Goal: Information Seeking & Learning: Learn about a topic

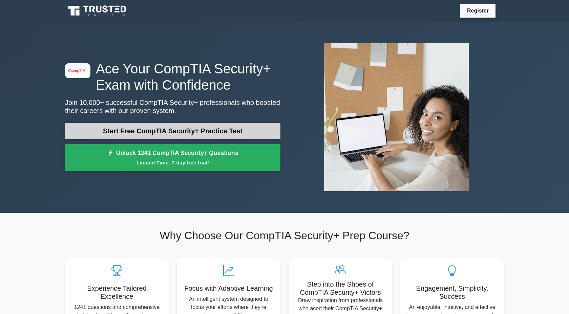
click at [149, 136] on link "Start Free CompTIA Security+ Practice Test" at bounding box center [173, 131] width 216 height 16
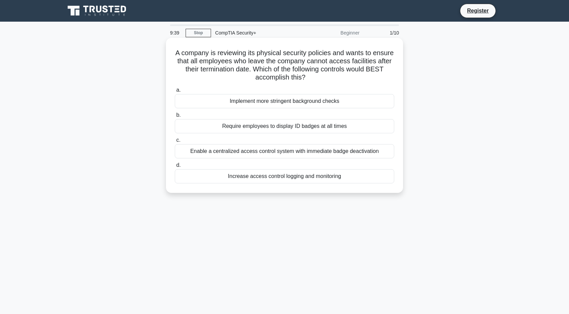
click at [253, 152] on div "Enable a centralized access control system with immediate badge deactivation" at bounding box center [285, 151] width 220 height 14
click at [175, 143] on input "c. Enable a centralized access control system with immediate badge deactivation" at bounding box center [175, 140] width 0 height 4
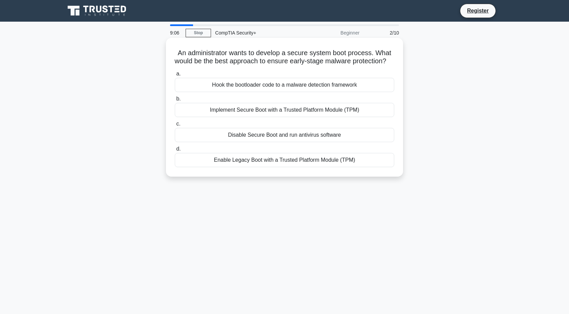
click at [286, 117] on div "Implement Secure Boot with a Trusted Platform Module (TPM)" at bounding box center [285, 110] width 220 height 14
click at [175, 101] on input "b. Implement Secure Boot with a Trusted Platform Module (TPM)" at bounding box center [175, 99] width 0 height 4
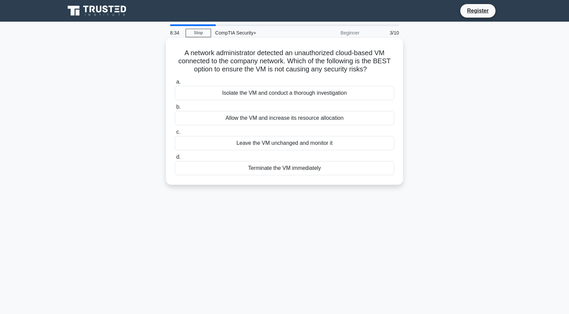
click at [271, 93] on div "Isolate the VM and conduct a thorough investigation" at bounding box center [285, 93] width 220 height 14
click at [175, 84] on input "a. Isolate the VM and conduct a thorough investigation" at bounding box center [175, 82] width 0 height 4
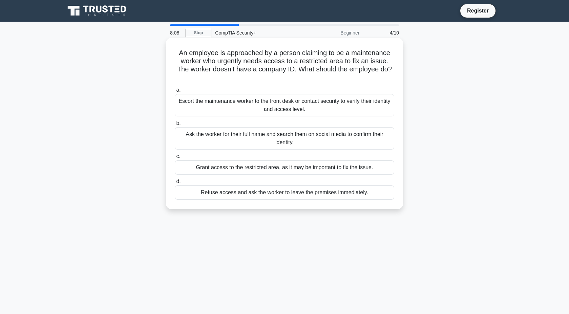
click at [268, 104] on div "Escort the maintenance worker to the front desk or contact security to verify t…" at bounding box center [285, 105] width 220 height 22
click at [175, 93] on input "a. Escort the maintenance worker to the front desk or contact security to verif…" at bounding box center [175, 90] width 0 height 4
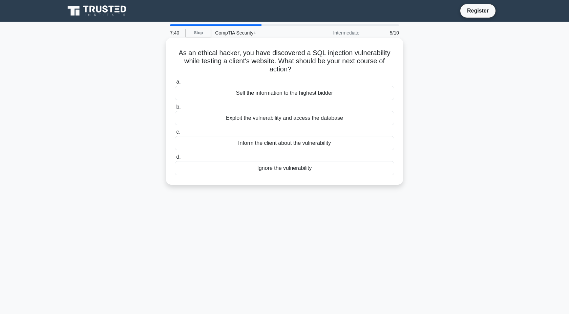
click at [264, 116] on div "Exploit the vulnerability and access the database" at bounding box center [285, 118] width 220 height 14
click at [175, 109] on input "b. Exploit the vulnerability and access the database" at bounding box center [175, 107] width 0 height 4
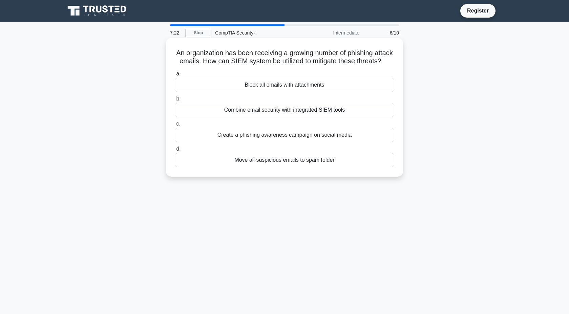
click at [266, 160] on div "Move all suspicious emails to spam folder" at bounding box center [285, 160] width 220 height 14
click at [175, 151] on input "d. Move all suspicious emails to spam folder" at bounding box center [175, 149] width 0 height 4
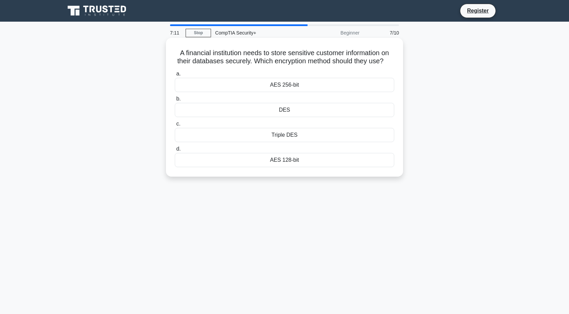
click at [290, 82] on div "AES 256-bit" at bounding box center [285, 85] width 220 height 14
click at [175, 76] on input "a. AES 256-bit" at bounding box center [175, 74] width 0 height 4
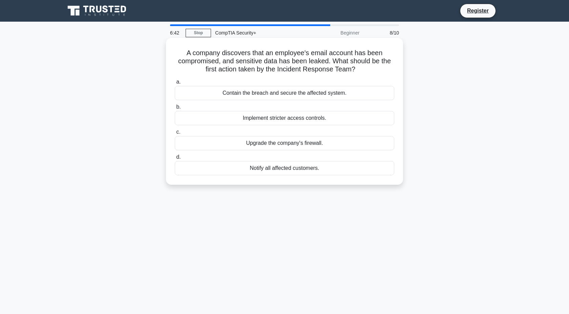
click at [287, 94] on div "Contain the breach and secure the affected system." at bounding box center [285, 93] width 220 height 14
click at [175, 84] on input "a. Contain the breach and secure the affected system." at bounding box center [175, 82] width 0 height 4
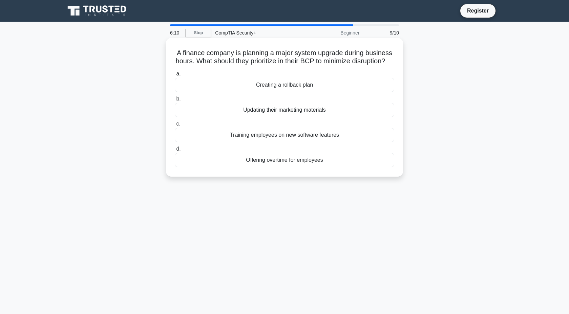
click at [287, 86] on div "Creating a rollback plan" at bounding box center [285, 85] width 220 height 14
click at [175, 76] on input "a. Creating a rollback plan" at bounding box center [175, 74] width 0 height 4
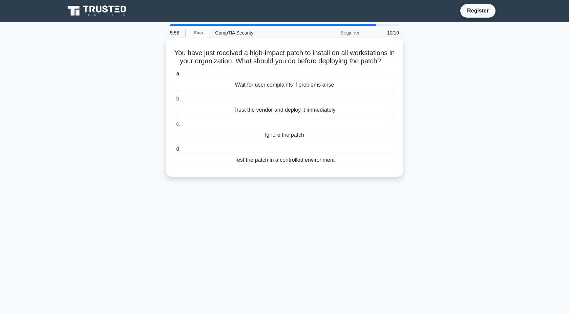
click at [269, 162] on div "Test the patch in a controlled environment" at bounding box center [285, 160] width 220 height 14
click at [175, 151] on input "d. Test the patch in a controlled environment" at bounding box center [175, 149] width 0 height 4
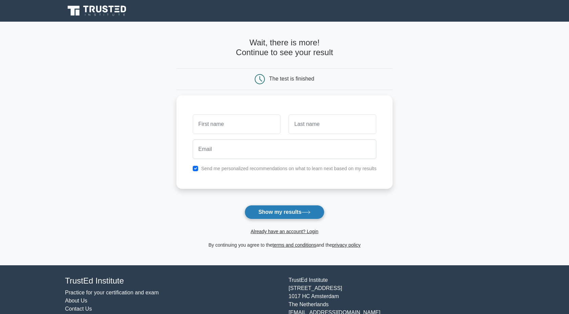
click at [293, 211] on button "Show my results" at bounding box center [285, 212] width 80 height 14
type input "Gabriel"
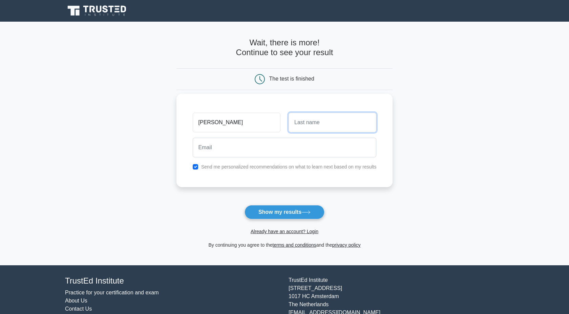
click at [302, 126] on input "text" at bounding box center [333, 123] width 88 height 20
type input "Cotton"
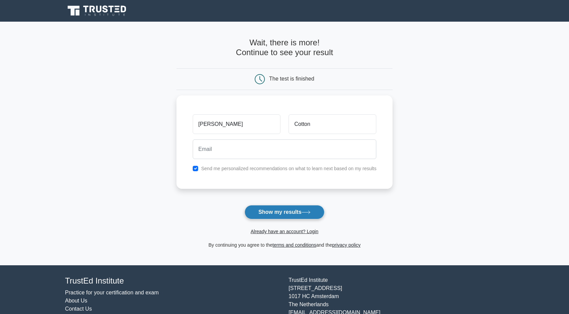
click at [293, 216] on button "Show my results" at bounding box center [285, 212] width 80 height 14
type input "gncotton07@gmail.com"
click at [284, 206] on button "Show my results" at bounding box center [285, 212] width 80 height 14
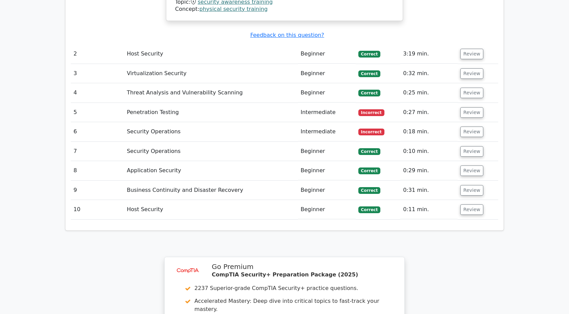
scroll to position [841, 0]
click at [468, 108] on button "Review" at bounding box center [472, 113] width 23 height 11
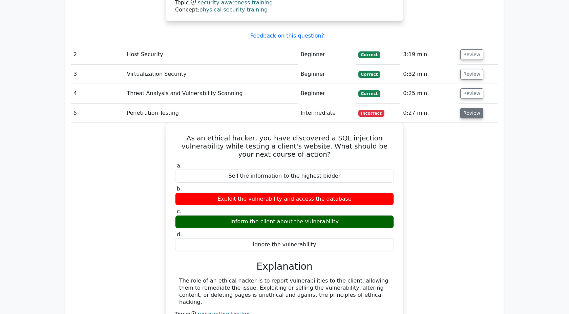
click at [468, 108] on button "Review" at bounding box center [472, 113] width 23 height 11
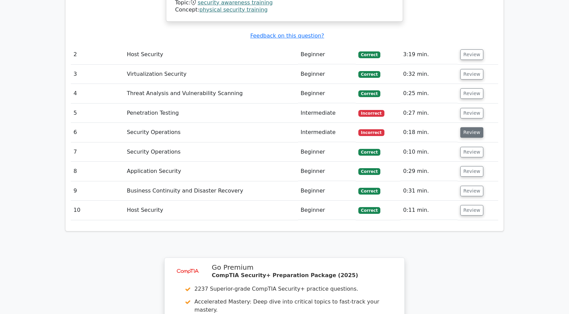
click at [468, 127] on button "Review" at bounding box center [472, 132] width 23 height 11
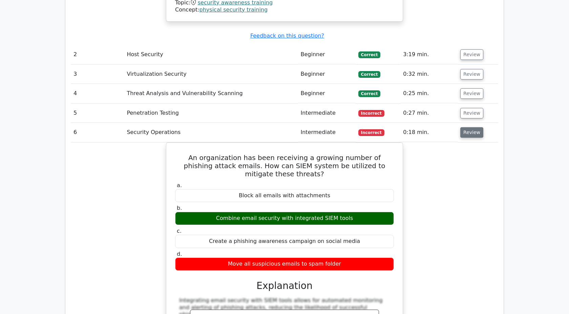
click at [468, 127] on button "Review" at bounding box center [472, 132] width 23 height 11
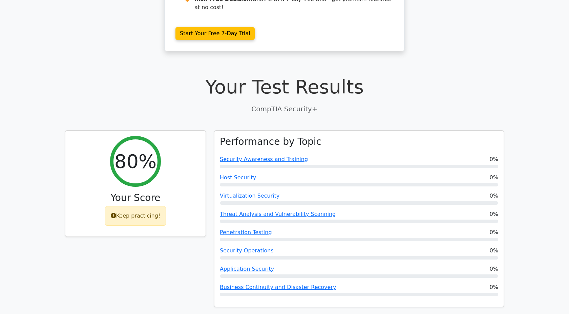
scroll to position [0, 0]
